Goal: Information Seeking & Learning: Learn about a topic

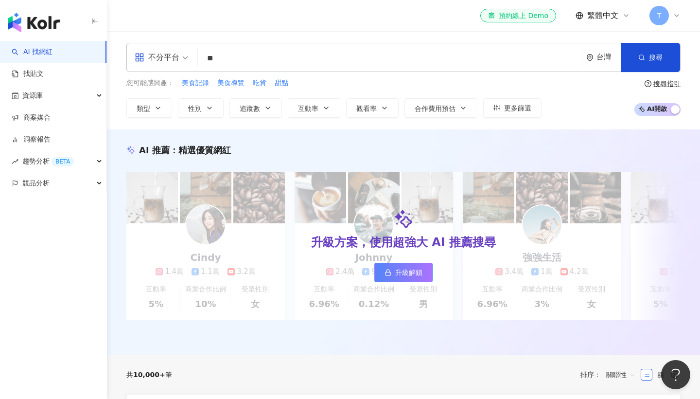
type input "*"
type input "**"
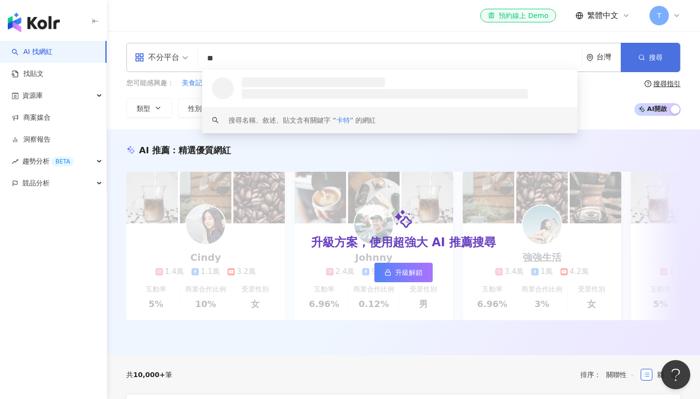
click at [645, 68] on button "搜尋" at bounding box center [650, 57] width 59 height 29
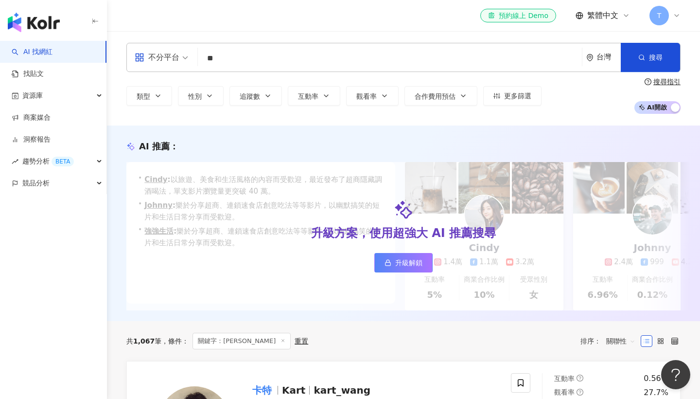
click at [446, 63] on input "**" at bounding box center [390, 58] width 376 height 18
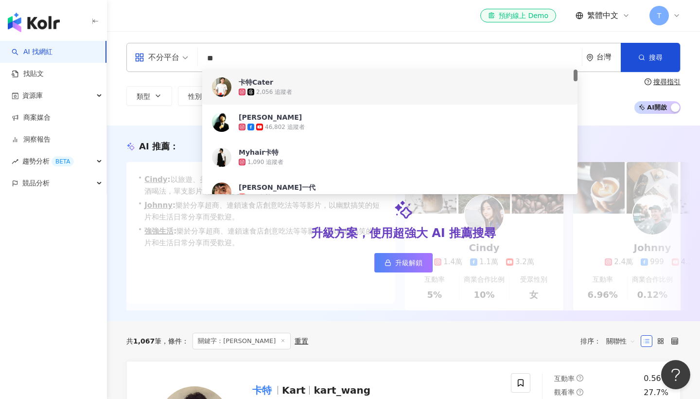
click at [468, 58] on input "**" at bounding box center [390, 58] width 376 height 18
click at [657, 54] on span "搜尋" at bounding box center [656, 57] width 14 height 8
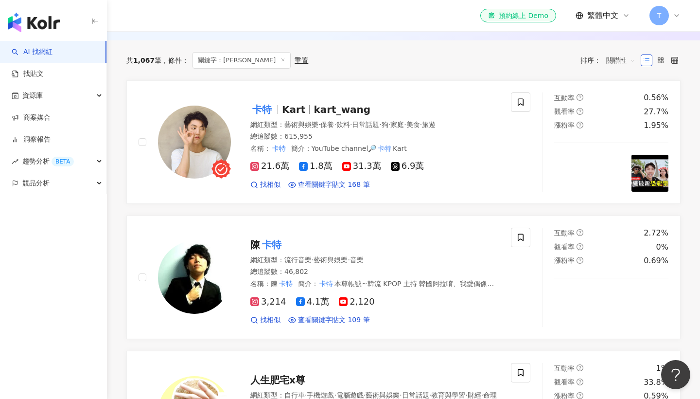
scroll to position [115, 0]
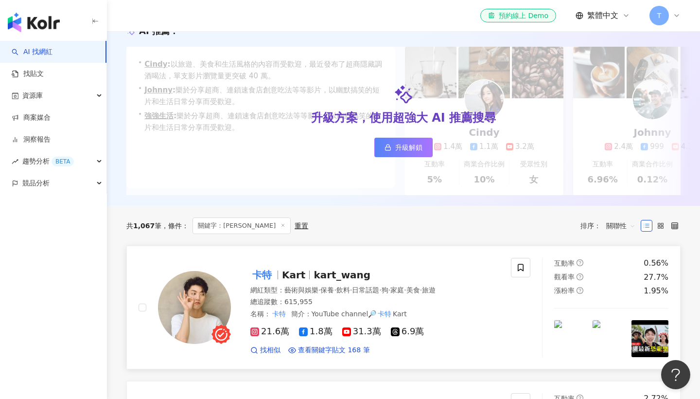
click at [256, 276] on mark "卡特" at bounding box center [261, 275] width 23 height 16
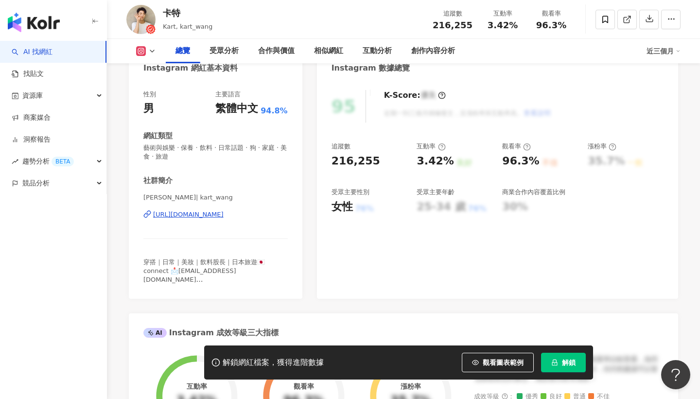
scroll to position [107, 0]
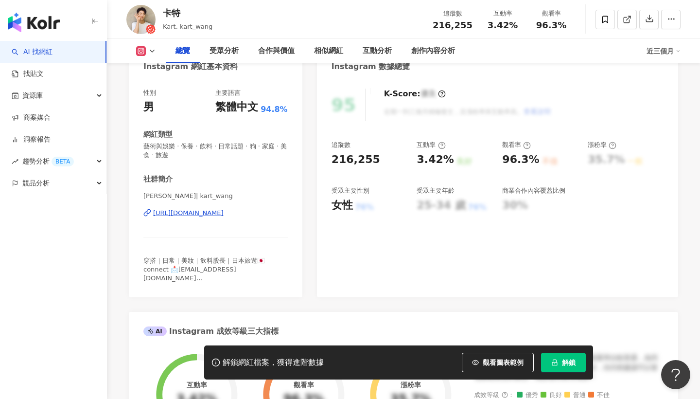
click at [147, 142] on span "藝術與娛樂 · 保養 · 飲料 · 日常話題 · 狗 · 家庭 · 美食 · 旅遊" at bounding box center [215, 151] width 144 height 18
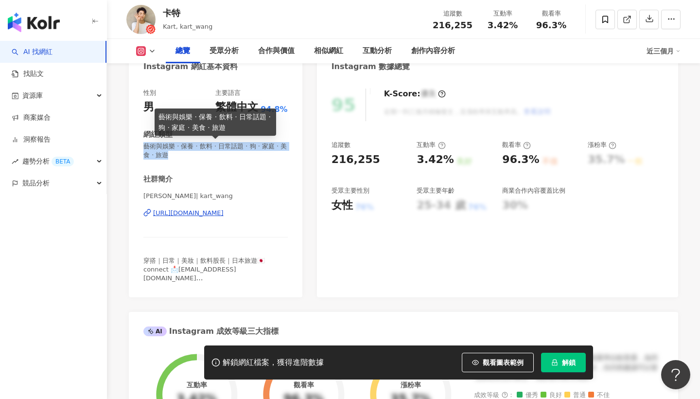
drag, startPoint x: 145, startPoint y: 145, endPoint x: 200, endPoint y: 160, distance: 56.3
click at [200, 160] on div "性別 男 主要語言 繁體中文 94.8% 網紅類型 藝術與娛樂 · 保養 · 飲料 · 日常話題 · 狗 · 家庭 · 美食 · 旅遊 社群簡介 卡特 | k…" at bounding box center [215, 186] width 144 height 194
copy span "藝術與娛樂 · 保養 · 飲料 · 日常話題 · 狗 · 家庭 · 美食 · 旅遊"
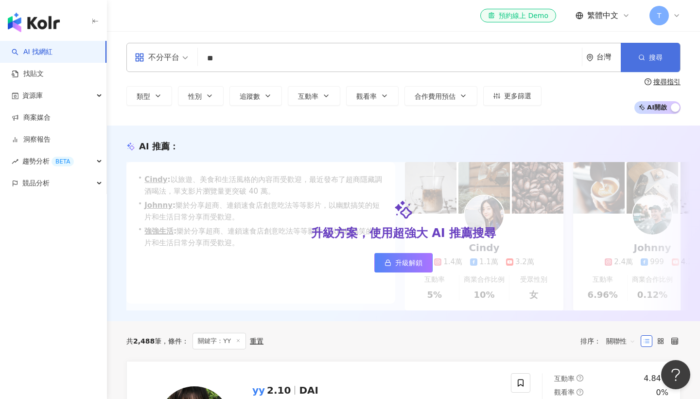
click at [652, 50] on button "搜尋" at bounding box center [650, 57] width 59 height 29
click at [390, 56] on input "**" at bounding box center [390, 58] width 376 height 18
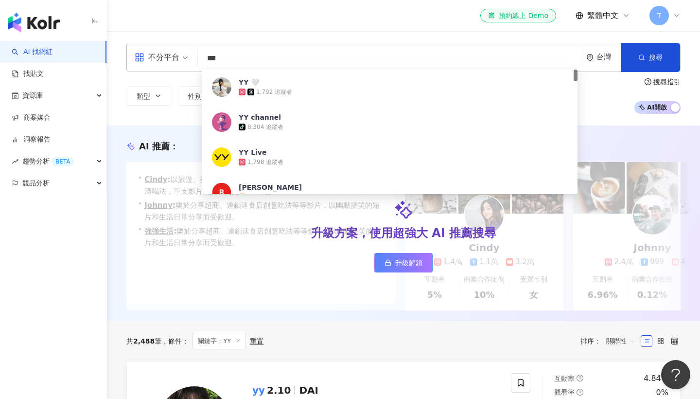
type input "***"
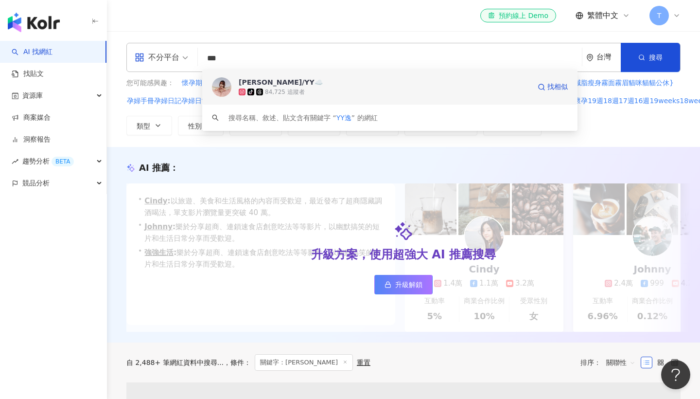
click at [302, 94] on div "84,725 追蹤者" at bounding box center [285, 92] width 40 height 8
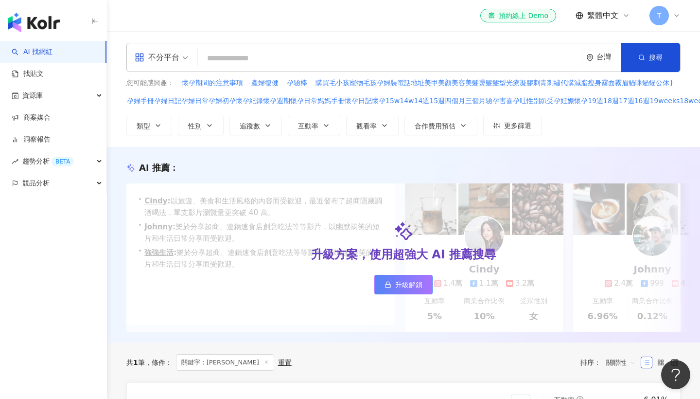
click at [534, 57] on input "search" at bounding box center [390, 58] width 376 height 18
click at [356, 62] on input "search" at bounding box center [390, 58] width 376 height 18
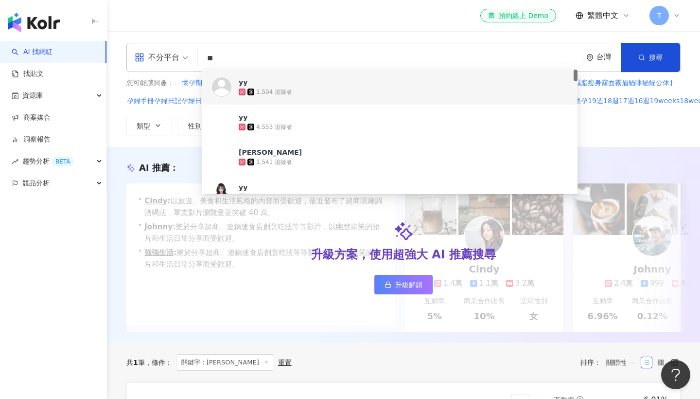
type input "*"
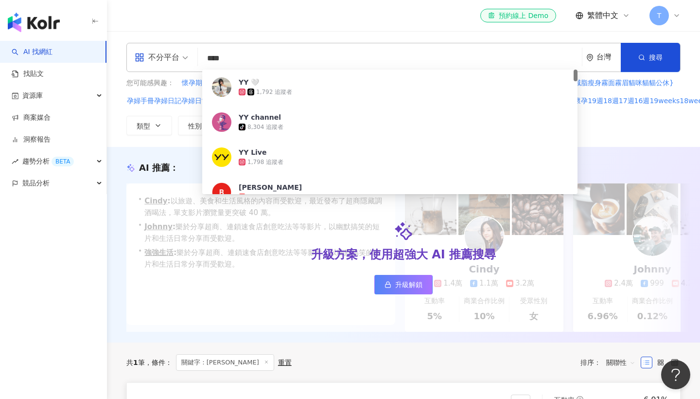
type input "****"
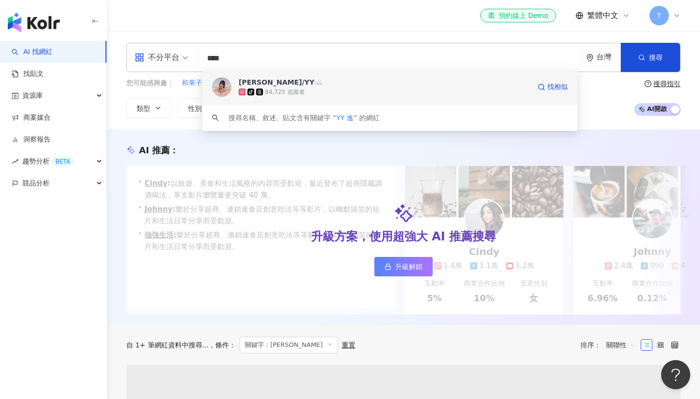
click at [274, 84] on span "[PERSON_NAME]/YY☁️" at bounding box center [385, 82] width 292 height 10
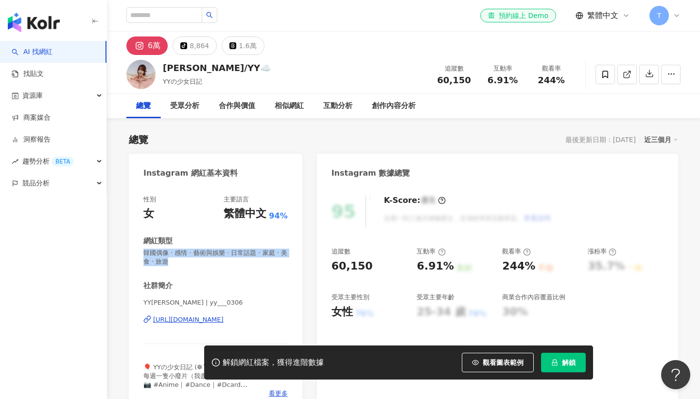
drag, startPoint x: 144, startPoint y: 252, endPoint x: 198, endPoint y: 268, distance: 56.5
click at [198, 268] on div "性別 女 主要語言 繁體中文 94% 網紅類型 韓國偶像 · 感情 · 藝術與娛樂 · 日常話題 · 家庭 · 美食 · 旅遊 社群簡介 YY☁️逸筠 | y…" at bounding box center [215, 296] width 144 height 203
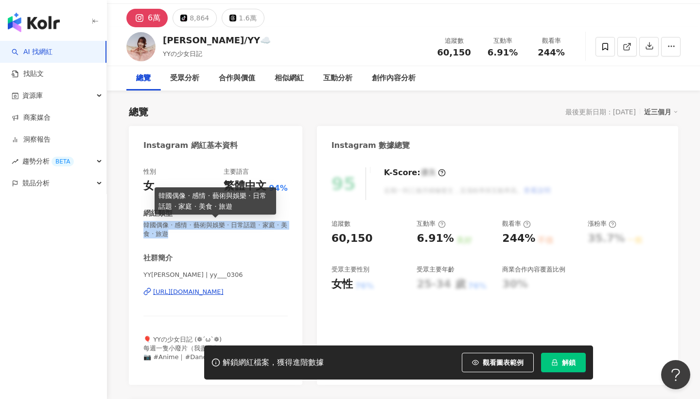
scroll to position [28, 0]
copy span "韓國偶像 · 感情 · 藝術與娛樂 · 日常話題 · 家庭 · 美食 · 旅遊"
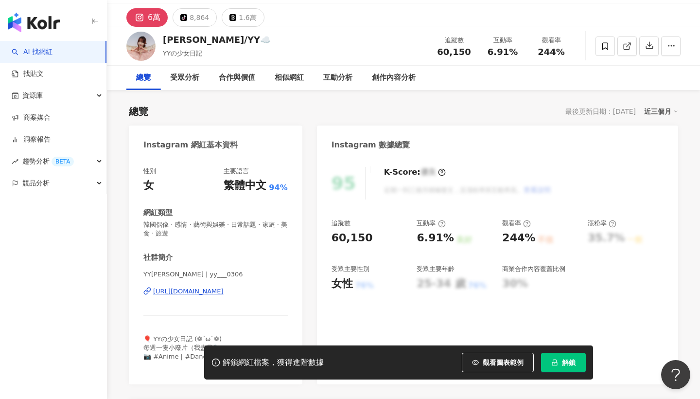
click at [284, 251] on div "性別 女 主要語言 繁體中文 94% 網紅類型 韓國偶像 · 感情 · 藝術與娛樂 · 日常話題 · 家庭 · 美食 · 旅遊 社群簡介 YY☁️逸筠 | y…" at bounding box center [215, 268] width 144 height 203
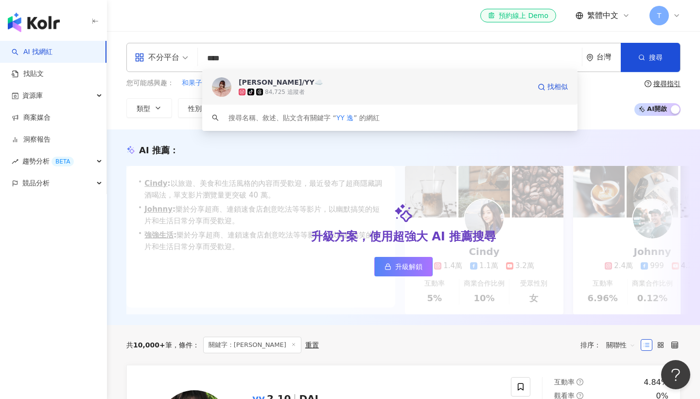
click at [403, 75] on div "逸筠/YY☁️ tiktok-icon 84,725 追蹤者 找相似" at bounding box center [389, 87] width 375 height 35
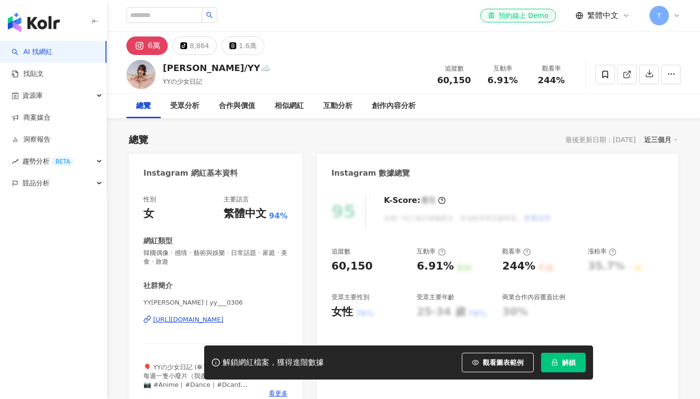
drag, startPoint x: 0, startPoint y: 0, endPoint x: 180, endPoint y: 249, distance: 307.5
click at [181, 249] on span "韓國偶像 · 感情 · 藝術與娛樂 · 日常話題 · 家庭 · 美食 · 旅遊" at bounding box center [215, 258] width 144 height 18
click at [173, 249] on span "韓國偶像 · 感情 · 藝術與娛樂 · 日常話題 · 家庭 · 美食 · 旅遊" at bounding box center [215, 258] width 144 height 18
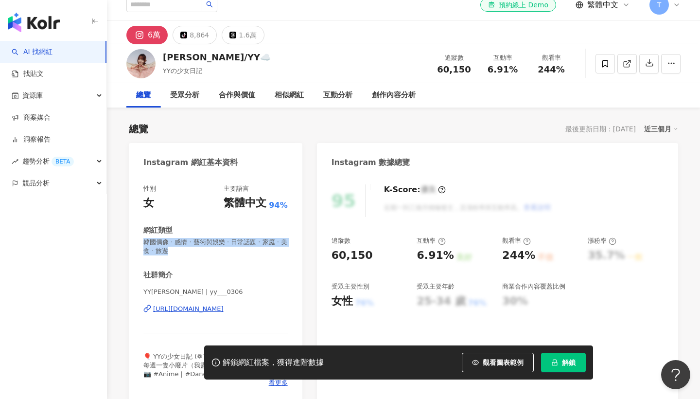
drag, startPoint x: 176, startPoint y: 247, endPoint x: 138, endPoint y: 240, distance: 38.2
click at [138, 240] on div "性別 女 主要語言 繁體中文 94% 網紅類型 韓國偶像 · 感情 · 藝術與娛樂 · 日常話題 · 家庭 · 美食 · 旅遊 社群簡介 YY☁️[PERSO…" at bounding box center [216, 288] width 174 height 227
copy span "韓國偶像 · 感情 · 藝術與娛樂 · 日常話題 · 家庭 · 美食 · 旅遊"
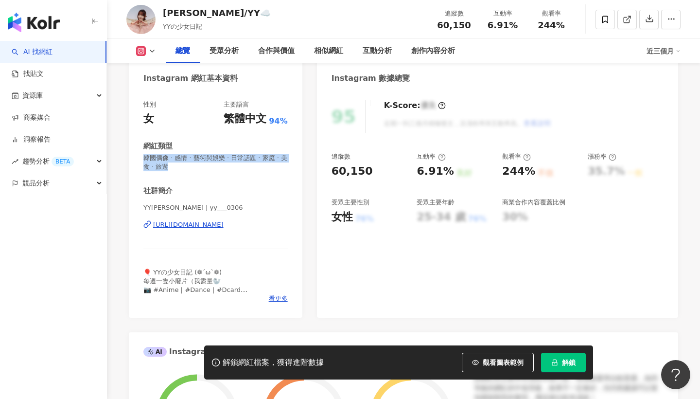
scroll to position [97, 0]
